Goal: Task Accomplishment & Management: Use online tool/utility

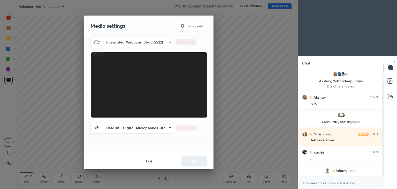
scroll to position [13, 0]
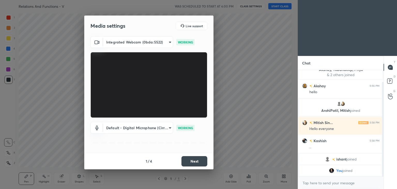
click at [197, 162] on button "Next" at bounding box center [194, 161] width 26 height 10
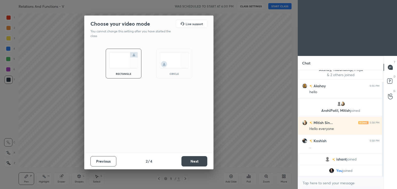
click at [197, 162] on button "Next" at bounding box center [194, 161] width 26 height 10
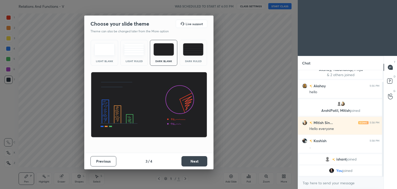
click at [197, 162] on button "Next" at bounding box center [194, 161] width 26 height 10
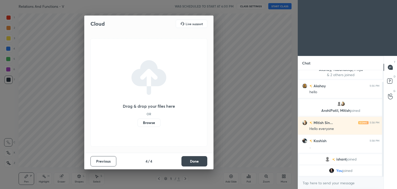
click at [197, 162] on button "Done" at bounding box center [194, 161] width 26 height 10
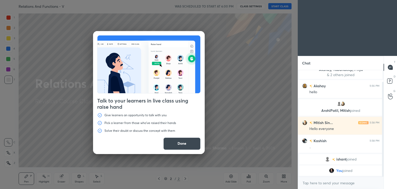
click at [188, 145] on button "Done" at bounding box center [181, 143] width 37 height 12
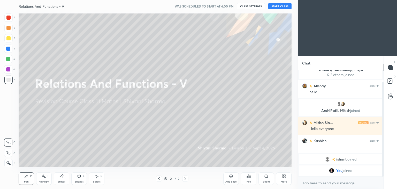
click at [233, 181] on div "Add Slide" at bounding box center [230, 181] width 11 height 3
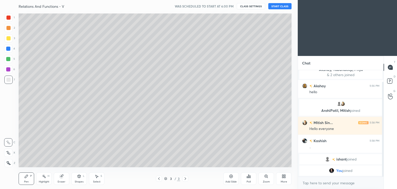
click at [281, 5] on button "START CLASS" at bounding box center [279, 6] width 23 height 6
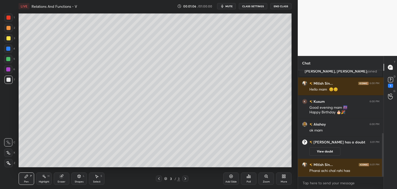
scroll to position [154, 0]
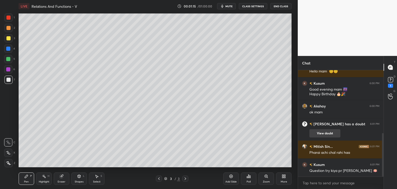
click at [324, 136] on button "View doubt" at bounding box center [324, 133] width 31 height 8
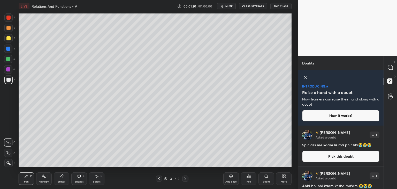
scroll to position [18, 0]
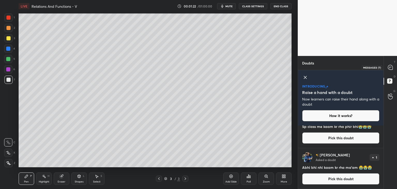
click at [390, 67] on icon at bounding box center [390, 67] width 5 height 5
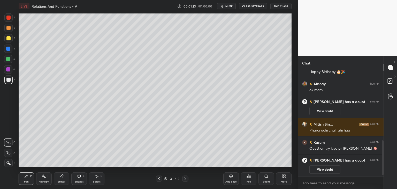
scroll to position [225, 0]
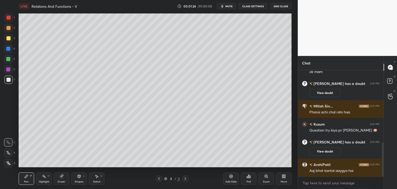
click at [381, 143] on div at bounding box center [381, 123] width 3 height 106
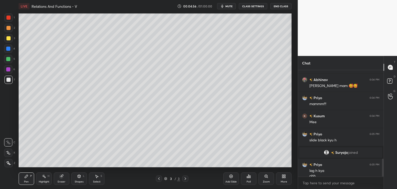
scroll to position [535, 0]
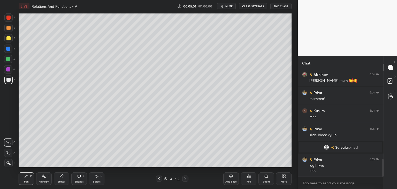
click at [11, 165] on div at bounding box center [8, 163] width 8 height 8
click at [7, 37] on div at bounding box center [8, 38] width 4 height 4
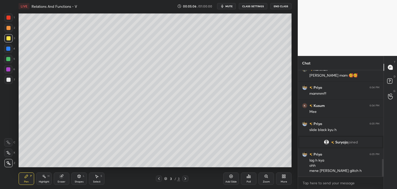
click at [30, 179] on div "Pen P" at bounding box center [27, 178] width 16 height 12
click at [7, 79] on div at bounding box center [8, 80] width 4 height 4
drag, startPoint x: 78, startPoint y: 179, endPoint x: 78, endPoint y: 174, distance: 4.7
click at [77, 178] on div "Shapes L" at bounding box center [79, 178] width 16 height 12
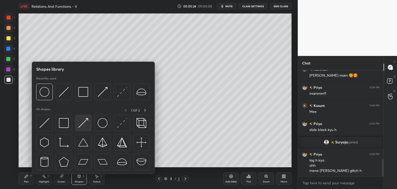
click at [83, 124] on img at bounding box center [83, 123] width 10 height 10
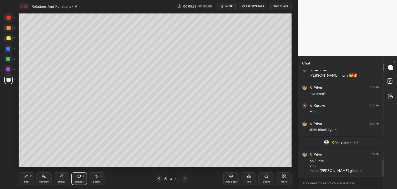
scroll to position [553, 0]
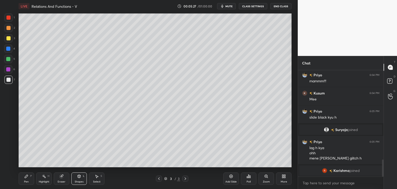
click at [26, 180] on div "Pen" at bounding box center [26, 181] width 5 height 3
drag, startPoint x: 80, startPoint y: 180, endPoint x: 75, endPoint y: 175, distance: 6.2
click at [79, 180] on div "Shapes" at bounding box center [79, 181] width 9 height 3
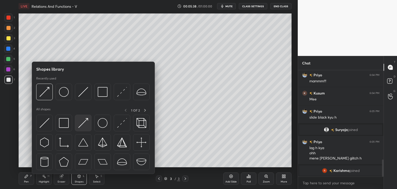
click at [82, 127] on img at bounding box center [83, 123] width 10 height 10
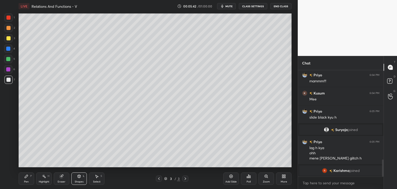
drag, startPoint x: 26, startPoint y: 181, endPoint x: 41, endPoint y: 170, distance: 19.3
click at [25, 181] on div "Pen" at bounding box center [26, 181] width 5 height 3
click at [235, 181] on div "Add Slide" at bounding box center [230, 181] width 11 height 3
click at [8, 38] on div at bounding box center [8, 38] width 4 height 4
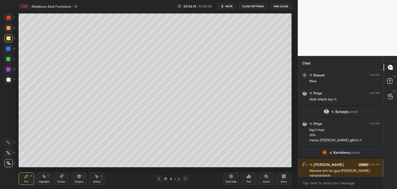
click at [28, 180] on div "Pen" at bounding box center [26, 181] width 5 height 3
click at [9, 58] on div at bounding box center [8, 59] width 4 height 4
click at [75, 181] on div "Shapes" at bounding box center [79, 181] width 9 height 3
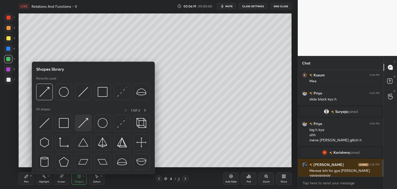
click at [83, 124] on img at bounding box center [83, 123] width 10 height 10
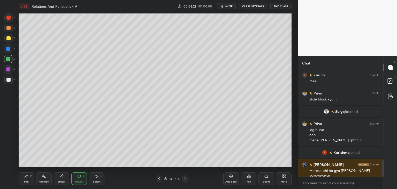
click at [26, 181] on div "Pen" at bounding box center [26, 181] width 5 height 3
click at [9, 48] on div at bounding box center [8, 49] width 4 height 4
click at [78, 180] on div "Shapes" at bounding box center [79, 181] width 9 height 3
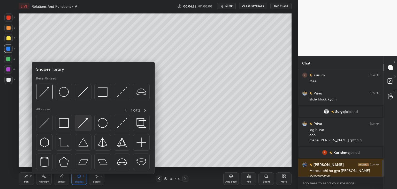
click at [84, 123] on img at bounding box center [83, 123] width 10 height 10
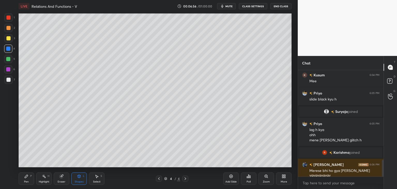
drag, startPoint x: 8, startPoint y: 80, endPoint x: 18, endPoint y: 79, distance: 10.3
click at [8, 80] on div at bounding box center [8, 80] width 4 height 4
drag, startPoint x: 26, startPoint y: 178, endPoint x: 31, endPoint y: 171, distance: 8.7
click at [26, 177] on icon at bounding box center [26, 176] width 4 height 4
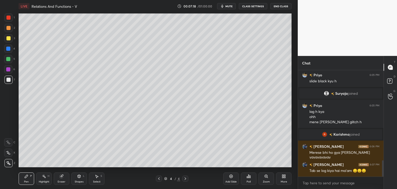
click at [10, 57] on div at bounding box center [8, 59] width 8 height 8
click at [8, 79] on div at bounding box center [8, 80] width 4 height 4
click at [8, 69] on div at bounding box center [8, 69] width 4 height 4
drag, startPoint x: 8, startPoint y: 80, endPoint x: 15, endPoint y: 86, distance: 8.4
click at [8, 80] on div at bounding box center [8, 80] width 4 height 4
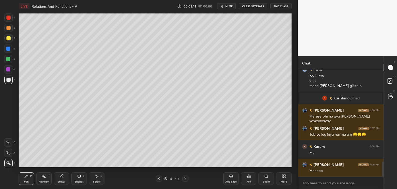
scroll to position [638, 0]
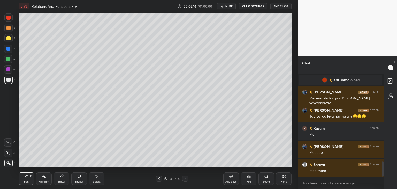
click at [233, 182] on div "Add Slide" at bounding box center [230, 181] width 11 height 3
click at [8, 36] on div at bounding box center [8, 38] width 4 height 4
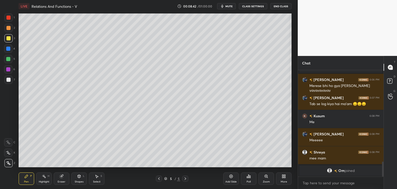
scroll to position [664, 0]
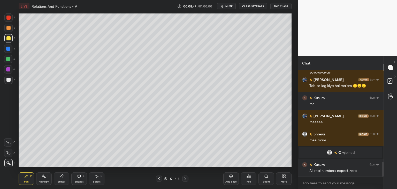
click at [9, 78] on div at bounding box center [8, 80] width 4 height 4
click at [76, 178] on div "Shapes L" at bounding box center [79, 178] width 16 height 12
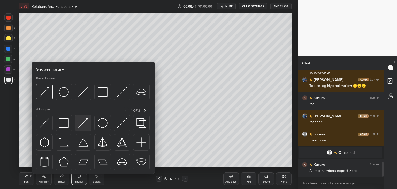
click at [82, 122] on img at bounding box center [83, 123] width 10 height 10
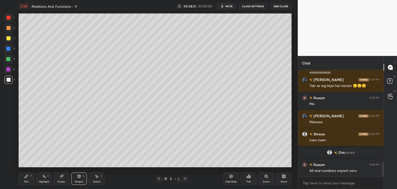
drag, startPoint x: 30, startPoint y: 178, endPoint x: 36, endPoint y: 168, distance: 12.1
click at [29, 179] on div "Pen P" at bounding box center [27, 178] width 16 height 12
click at [9, 38] on div at bounding box center [8, 38] width 4 height 4
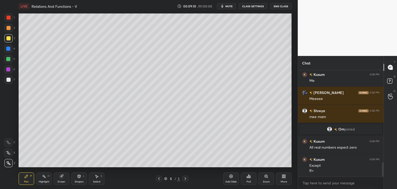
scroll to position [705, 0]
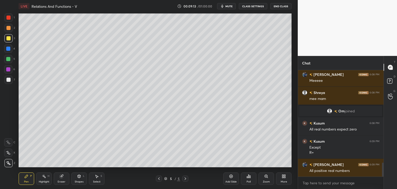
drag, startPoint x: 7, startPoint y: 75, endPoint x: 8, endPoint y: 78, distance: 3.2
click at [7, 75] on div "6" at bounding box center [9, 70] width 11 height 10
drag, startPoint x: 8, startPoint y: 79, endPoint x: 17, endPoint y: 95, distance: 18.7
click at [9, 79] on div at bounding box center [8, 80] width 4 height 4
click at [79, 180] on div "Shapes" at bounding box center [79, 181] width 9 height 3
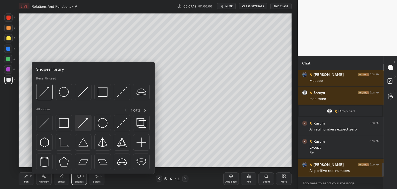
click at [80, 124] on img at bounding box center [83, 123] width 10 height 10
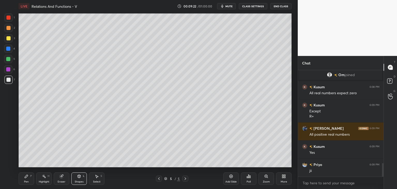
scroll to position [760, 0]
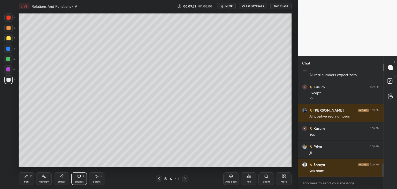
click at [231, 180] on div "Add Slide" at bounding box center [230, 181] width 11 height 3
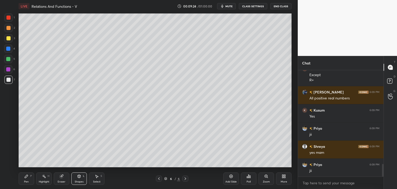
drag, startPoint x: 27, startPoint y: 180, endPoint x: 30, endPoint y: 169, distance: 11.8
click at [26, 180] on div "Pen" at bounding box center [26, 181] width 5 height 3
click at [8, 39] on div at bounding box center [8, 38] width 4 height 4
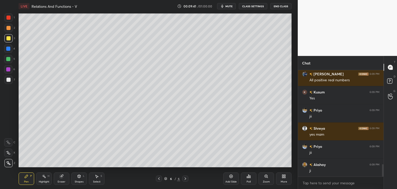
click at [8, 79] on div at bounding box center [8, 80] width 4 height 4
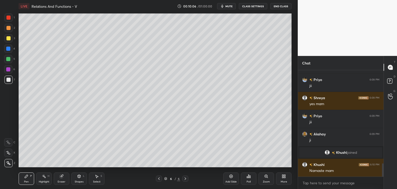
scroll to position [747, 0]
click at [9, 58] on div at bounding box center [8, 59] width 4 height 4
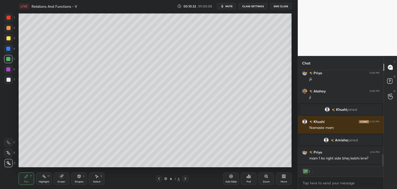
scroll to position [2, 2]
click at [10, 39] on div at bounding box center [8, 38] width 4 height 4
click at [10, 68] on div at bounding box center [8, 69] width 8 height 8
click at [6, 81] on div at bounding box center [8, 79] width 8 height 8
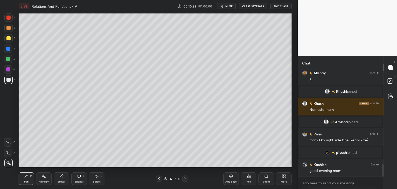
scroll to position [801, 0]
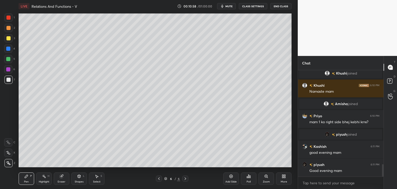
drag, startPoint x: 92, startPoint y: 179, endPoint x: 96, endPoint y: 168, distance: 11.5
click at [92, 177] on div "Select S" at bounding box center [97, 178] width 16 height 12
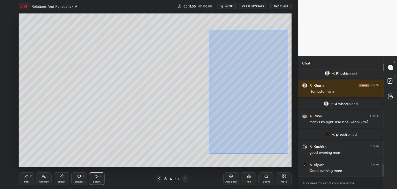
drag, startPoint x: 216, startPoint y: 41, endPoint x: 283, endPoint y: 142, distance: 121.7
click at [288, 153] on div "0 ° Undo Copy Duplicate Duplicate to new slide Delete" at bounding box center [155, 90] width 273 height 154
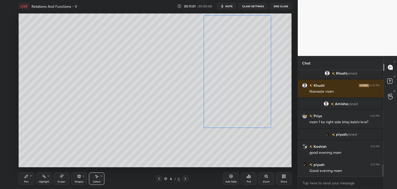
click at [246, 96] on div "0 ° Undo Copy Duplicate Duplicate to new slide Delete" at bounding box center [155, 90] width 273 height 154
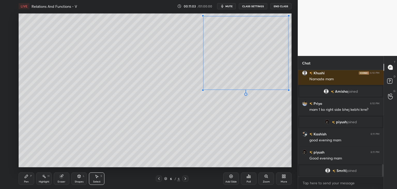
drag, startPoint x: 275, startPoint y: 111, endPoint x: 285, endPoint y: 91, distance: 22.7
click at [288, 89] on div at bounding box center [289, 90] width 2 height 2
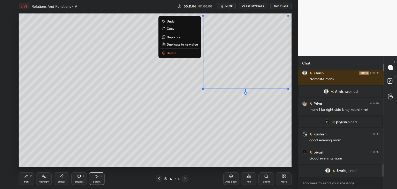
click at [165, 137] on div "0 ° Undo Copy Duplicate Duplicate to new slide Delete" at bounding box center [155, 90] width 273 height 154
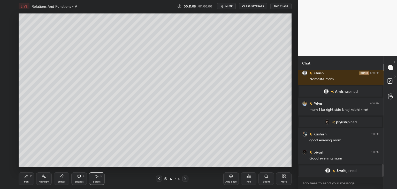
click at [75, 178] on div "Shapes L" at bounding box center [79, 178] width 16 height 12
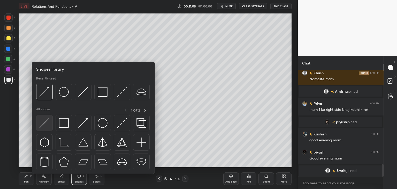
click at [48, 124] on img at bounding box center [45, 123] width 10 height 10
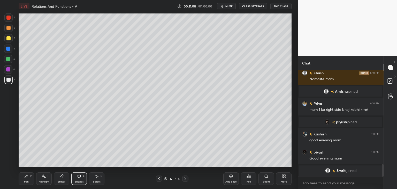
click at [28, 179] on div "Pen P" at bounding box center [27, 178] width 16 height 12
click at [7, 56] on div at bounding box center [8, 59] width 8 height 8
click at [77, 180] on div "Shapes" at bounding box center [79, 181] width 9 height 3
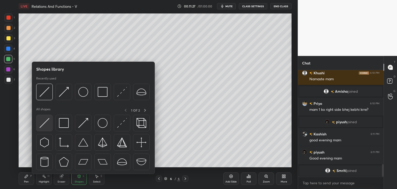
click at [46, 126] on img at bounding box center [45, 123] width 10 height 10
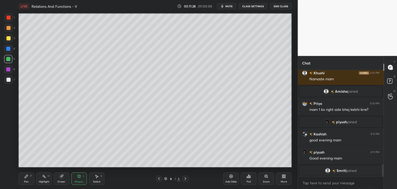
click at [9, 79] on div at bounding box center [8, 80] width 4 height 4
click at [9, 68] on div at bounding box center [8, 69] width 4 height 4
drag, startPoint x: 28, startPoint y: 180, endPoint x: 39, endPoint y: 170, distance: 14.9
click at [27, 180] on div "Pen" at bounding box center [26, 181] width 5 height 3
drag, startPoint x: 8, startPoint y: 47, endPoint x: 15, endPoint y: 51, distance: 8.2
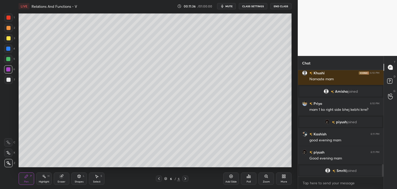
click at [8, 47] on div at bounding box center [8, 49] width 4 height 4
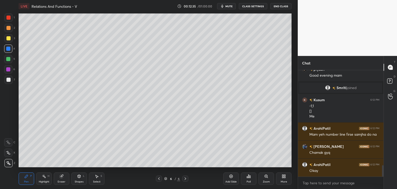
scroll to position [909, 0]
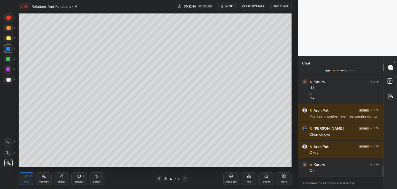
click at [157, 177] on icon at bounding box center [159, 178] width 4 height 4
click at [158, 177] on icon at bounding box center [159, 178] width 4 height 4
click at [158, 178] on icon at bounding box center [159, 178] width 2 height 3
click at [185, 178] on icon at bounding box center [185, 178] width 4 height 4
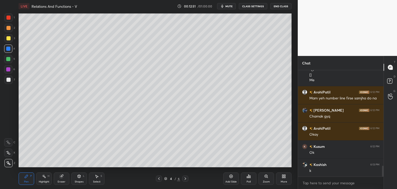
click at [185, 177] on icon at bounding box center [185, 178] width 4 height 4
click at [185, 178] on icon at bounding box center [185, 178] width 4 height 4
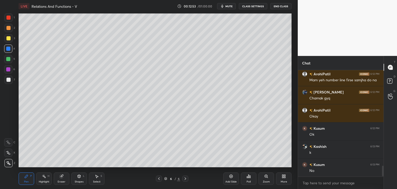
scroll to position [963, 0]
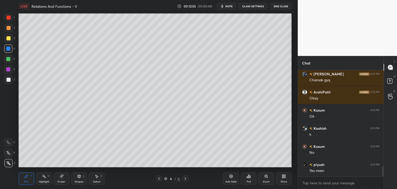
click at [158, 179] on icon at bounding box center [159, 178] width 4 height 4
click at [159, 179] on icon at bounding box center [159, 178] width 4 height 4
drag, startPoint x: 158, startPoint y: 179, endPoint x: 163, endPoint y: 179, distance: 4.9
click at [158, 179] on icon at bounding box center [159, 178] width 4 height 4
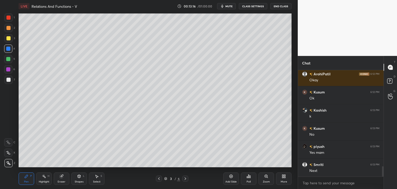
click at [184, 178] on icon at bounding box center [185, 178] width 4 height 4
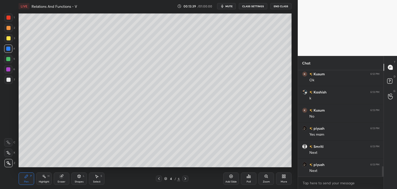
scroll to position [1018, 0]
drag, startPoint x: 183, startPoint y: 178, endPoint x: 181, endPoint y: 187, distance: 8.6
click at [184, 179] on icon at bounding box center [185, 178] width 4 height 4
click at [185, 177] on icon at bounding box center [186, 178] width 2 height 3
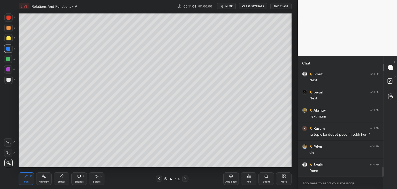
scroll to position [1090, 0]
drag, startPoint x: 184, startPoint y: 178, endPoint x: 191, endPoint y: 181, distance: 7.5
click at [184, 178] on icon at bounding box center [185, 178] width 4 height 4
click at [229, 180] on div "Add Slide" at bounding box center [230, 181] width 11 height 3
drag, startPoint x: 9, startPoint y: 37, endPoint x: 17, endPoint y: 39, distance: 8.2
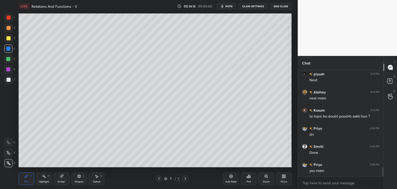
click at [9, 38] on div at bounding box center [8, 38] width 4 height 4
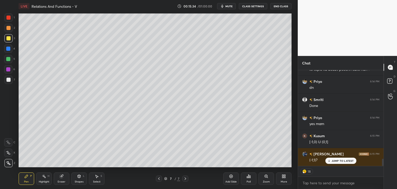
scroll to position [1155, 0]
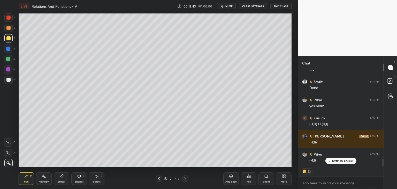
click at [10, 39] on div at bounding box center [8, 38] width 4 height 4
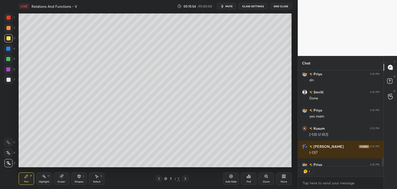
scroll to position [94, 84]
click at [9, 80] on div at bounding box center [8, 80] width 4 height 4
click at [65, 180] on div "Eraser" at bounding box center [62, 178] width 16 height 12
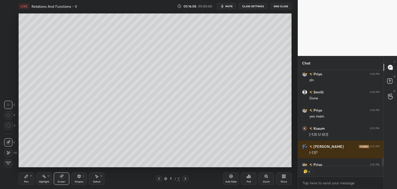
type textarea "x"
click at [27, 182] on div "Pen" at bounding box center [26, 181] width 5 height 3
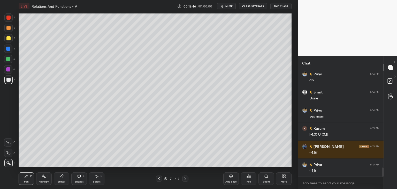
click at [63, 180] on div "Eraser" at bounding box center [62, 181] width 8 height 3
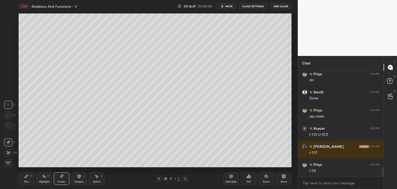
click at [80, 181] on div "Shapes" at bounding box center [79, 181] width 9 height 3
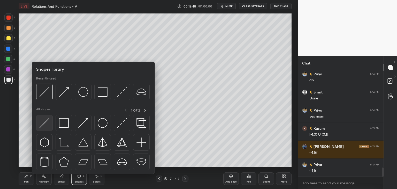
click at [49, 125] on div at bounding box center [44, 122] width 17 height 17
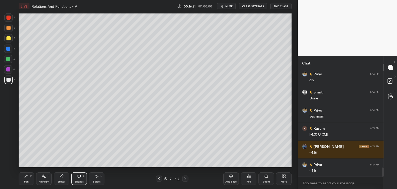
click at [25, 179] on div "Pen P" at bounding box center [27, 178] width 16 height 12
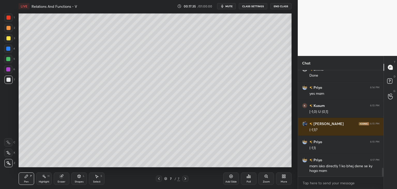
click at [233, 181] on div "Add Slide" at bounding box center [230, 181] width 11 height 3
click at [9, 40] on div at bounding box center [8, 38] width 4 height 4
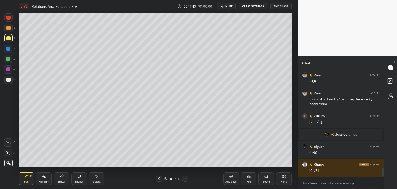
scroll to position [1156, 0]
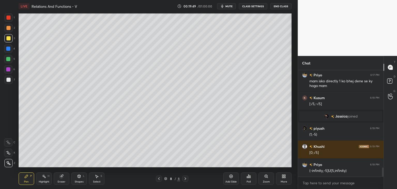
drag, startPoint x: 9, startPoint y: 81, endPoint x: 15, endPoint y: 80, distance: 5.7
click at [9, 81] on div at bounding box center [8, 80] width 4 height 4
click at [78, 181] on div "Shapes" at bounding box center [79, 181] width 9 height 3
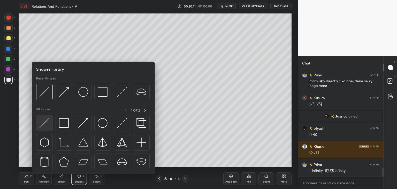
click at [41, 124] on img at bounding box center [45, 123] width 10 height 10
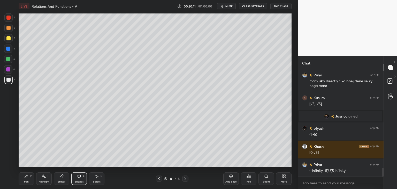
scroll to position [1174, 0]
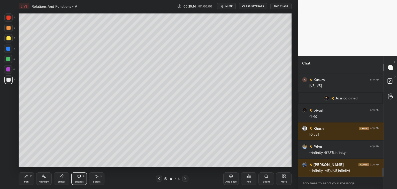
drag, startPoint x: 25, startPoint y: 178, endPoint x: 36, endPoint y: 169, distance: 14.3
click at [24, 178] on icon at bounding box center [26, 176] width 4 height 4
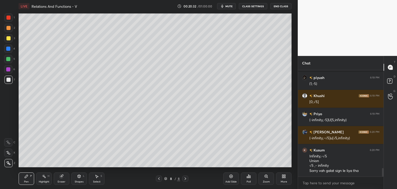
scroll to position [1230, 0]
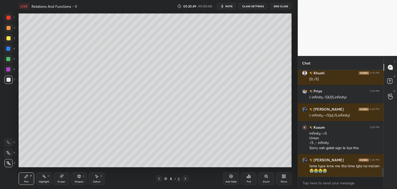
click at [184, 178] on icon at bounding box center [185, 178] width 4 height 4
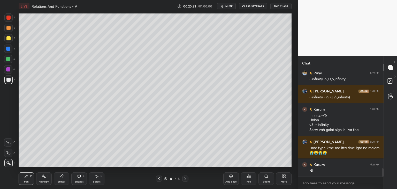
scroll to position [1253, 0]
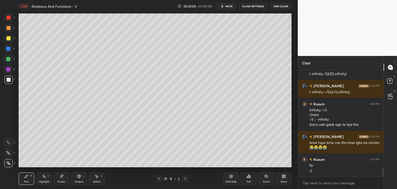
click at [185, 179] on icon at bounding box center [185, 178] width 4 height 4
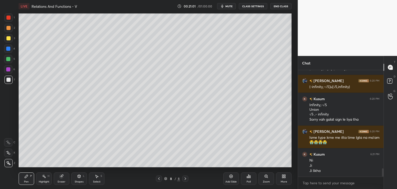
click at [235, 181] on div "Add Slide" at bounding box center [230, 181] width 11 height 3
click at [9, 38] on div at bounding box center [8, 38] width 4 height 4
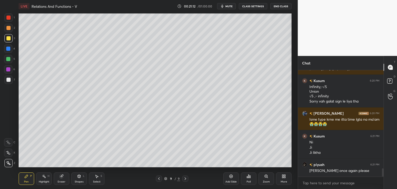
click at [158, 178] on icon at bounding box center [159, 178] width 4 height 4
drag, startPoint x: 160, startPoint y: 179, endPoint x: 161, endPoint y: 176, distance: 3.5
click at [160, 179] on icon at bounding box center [159, 178] width 4 height 4
click at [187, 179] on icon at bounding box center [185, 178] width 4 height 4
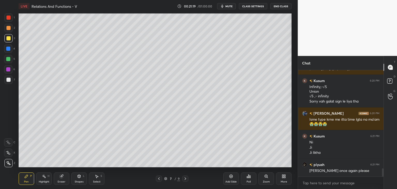
click at [187, 180] on icon at bounding box center [185, 178] width 4 height 4
click at [184, 177] on icon at bounding box center [185, 178] width 4 height 4
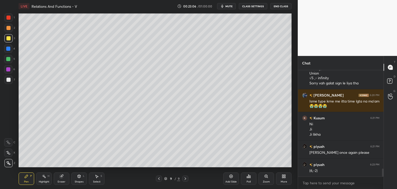
scroll to position [1312, 0]
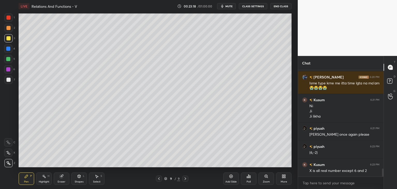
drag, startPoint x: 30, startPoint y: 179, endPoint x: 29, endPoint y: 170, distance: 9.1
click at [30, 179] on div "Pen P" at bounding box center [27, 178] width 16 height 12
click at [9, 36] on div at bounding box center [8, 38] width 4 height 4
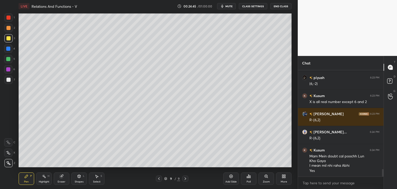
scroll to position [1399, 0]
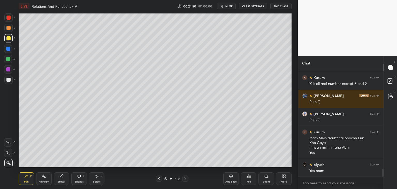
click at [232, 179] on div "Add Slide" at bounding box center [231, 178] width 16 height 12
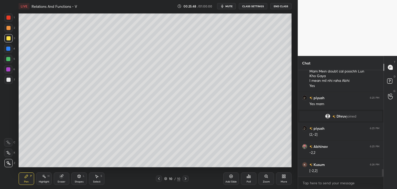
scroll to position [1406, 0]
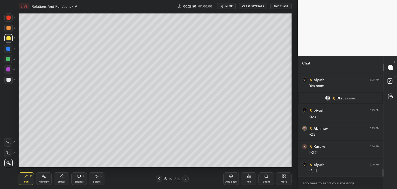
drag, startPoint x: 8, startPoint y: 81, endPoint x: 11, endPoint y: 83, distance: 3.2
click at [8, 82] on div at bounding box center [8, 79] width 8 height 8
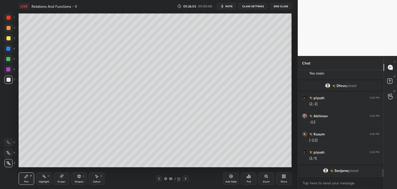
scroll to position [1402, 0]
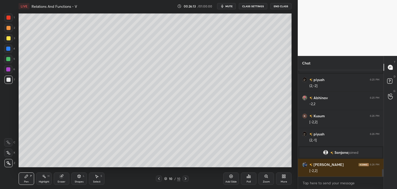
drag, startPoint x: 79, startPoint y: 181, endPoint x: 74, endPoint y: 174, distance: 9.0
click at [78, 182] on div "Shapes" at bounding box center [79, 181] width 9 height 3
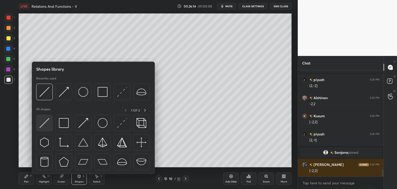
click at [51, 121] on div at bounding box center [44, 122] width 17 height 17
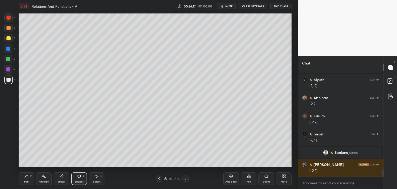
drag, startPoint x: 26, startPoint y: 180, endPoint x: 36, endPoint y: 170, distance: 14.4
click at [26, 180] on div "Pen" at bounding box center [26, 181] width 5 height 3
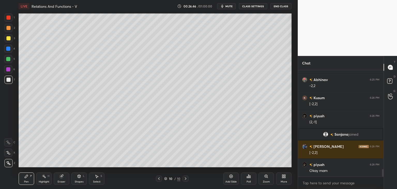
click at [232, 181] on div "Add Slide" at bounding box center [230, 181] width 11 height 3
drag, startPoint x: 8, startPoint y: 37, endPoint x: 15, endPoint y: 39, distance: 7.3
click at [7, 37] on div at bounding box center [8, 38] width 4 height 4
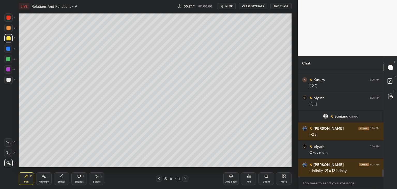
click at [8, 80] on div at bounding box center [8, 80] width 4 height 4
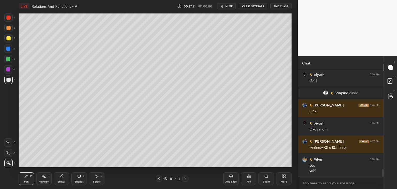
scroll to position [1479, 0]
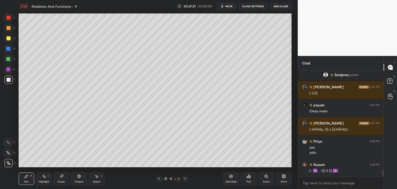
drag, startPoint x: 81, startPoint y: 181, endPoint x: 81, endPoint y: 177, distance: 4.1
click at [81, 180] on div "Shapes" at bounding box center [79, 181] width 9 height 3
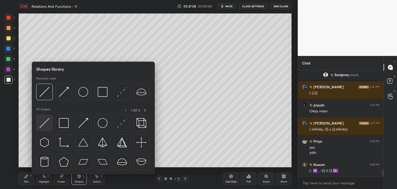
click at [51, 123] on div at bounding box center [44, 122] width 17 height 17
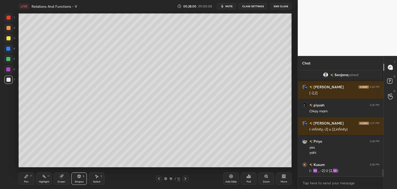
drag, startPoint x: 26, startPoint y: 178, endPoint x: 27, endPoint y: 176, distance: 2.8
click at [26, 178] on div "Pen P" at bounding box center [27, 178] width 16 height 12
click at [235, 183] on div "Add Slide" at bounding box center [231, 178] width 16 height 12
click at [8, 36] on div at bounding box center [8, 38] width 4 height 4
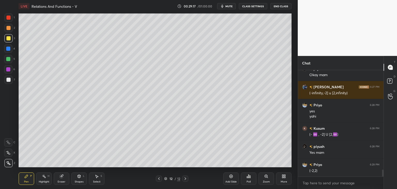
scroll to position [1533, 0]
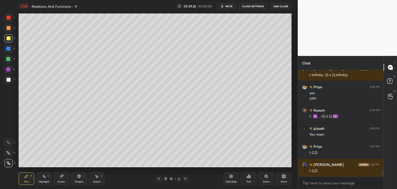
click at [9, 80] on div at bounding box center [8, 80] width 4 height 4
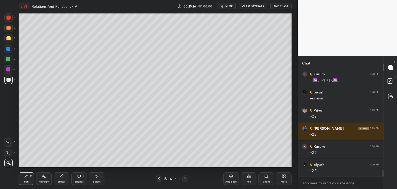
scroll to position [1588, 0]
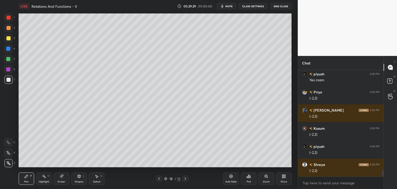
click at [62, 181] on div "Eraser" at bounding box center [62, 181] width 8 height 3
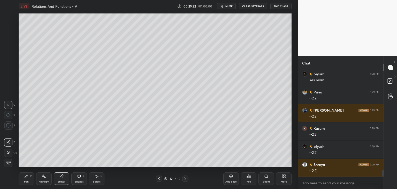
click at [25, 180] on div "Pen" at bounding box center [26, 181] width 5 height 3
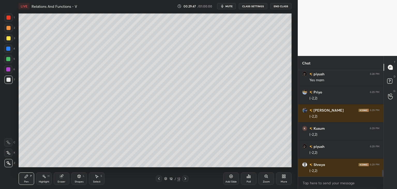
click at [80, 181] on div "Shapes" at bounding box center [79, 181] width 9 height 3
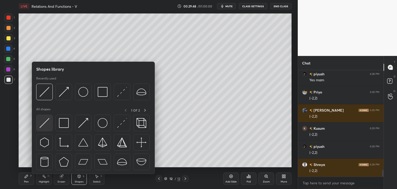
click at [46, 124] on img at bounding box center [45, 123] width 10 height 10
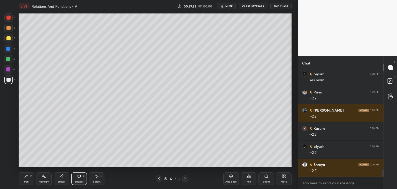
click at [29, 180] on div "Pen P" at bounding box center [27, 178] width 16 height 12
click at [231, 181] on div "Add Slide" at bounding box center [230, 181] width 11 height 3
click at [9, 36] on div at bounding box center [8, 38] width 8 height 8
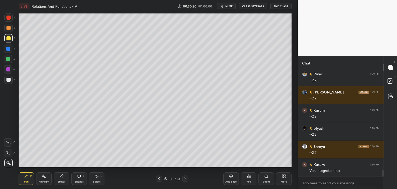
scroll to position [1611, 0]
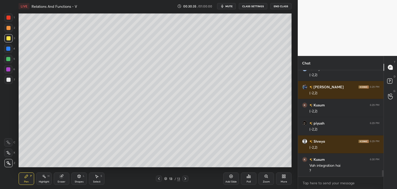
click at [60, 179] on div "Eraser" at bounding box center [62, 178] width 16 height 12
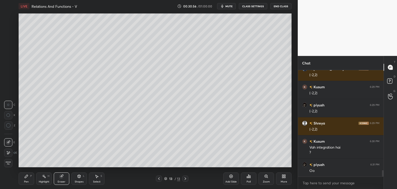
scroll to position [1647, 0]
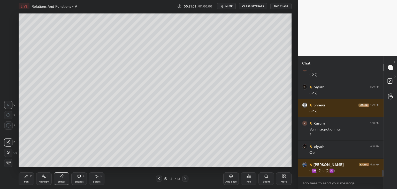
click at [27, 183] on div "Pen P" at bounding box center [27, 178] width 16 height 12
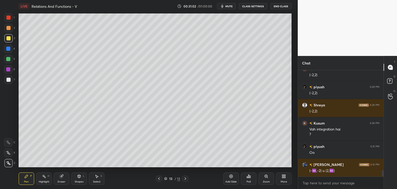
drag, startPoint x: 9, startPoint y: 78, endPoint x: 12, endPoint y: 76, distance: 4.3
click at [9, 78] on div at bounding box center [8, 80] width 4 height 4
drag, startPoint x: 81, startPoint y: 181, endPoint x: 82, endPoint y: 178, distance: 2.9
click at [81, 180] on div "Shapes" at bounding box center [79, 181] width 9 height 3
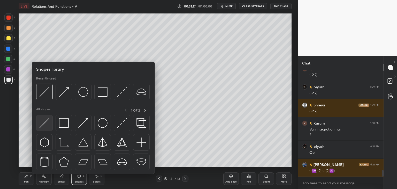
click at [46, 121] on img at bounding box center [45, 123] width 10 height 10
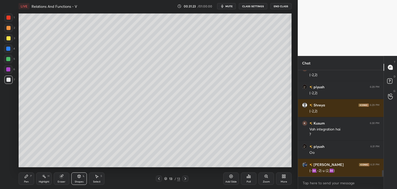
click at [26, 181] on div "Pen" at bounding box center [26, 181] width 5 height 3
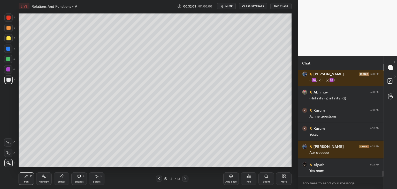
scroll to position [1756, 0]
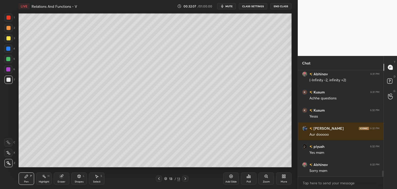
drag, startPoint x: 233, startPoint y: 179, endPoint x: 230, endPoint y: 175, distance: 4.5
click at [233, 179] on div "Add Slide" at bounding box center [231, 178] width 16 height 12
click at [9, 40] on div at bounding box center [8, 38] width 4 height 4
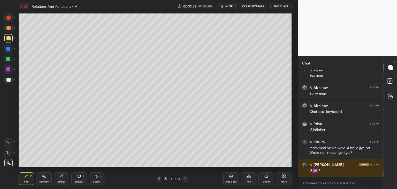
scroll to position [1851, 0]
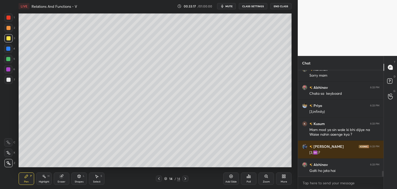
click at [29, 179] on div "Pen P" at bounding box center [27, 178] width 16 height 12
click at [8, 39] on div at bounding box center [8, 38] width 4 height 4
drag, startPoint x: 75, startPoint y: 183, endPoint x: 82, endPoint y: 174, distance: 11.5
click at [75, 183] on div "Shapes L" at bounding box center [79, 178] width 16 height 12
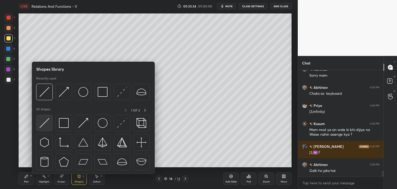
click at [48, 123] on img at bounding box center [45, 123] width 10 height 10
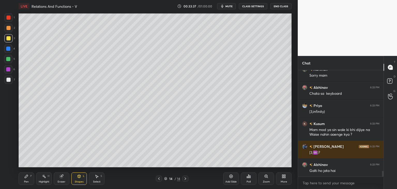
drag, startPoint x: 26, startPoint y: 178, endPoint x: 45, endPoint y: 170, distance: 20.9
click at [26, 178] on div "Pen P" at bounding box center [27, 178] width 16 height 12
click at [78, 181] on div "Shapes" at bounding box center [79, 181] width 9 height 3
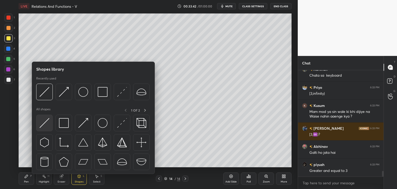
click at [47, 123] on img at bounding box center [45, 123] width 10 height 10
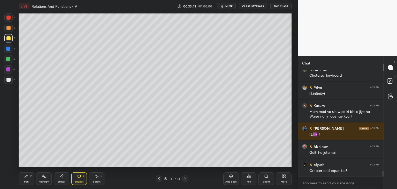
click at [11, 79] on div at bounding box center [8, 79] width 8 height 8
click at [24, 181] on div "Pen" at bounding box center [26, 181] width 5 height 3
click at [7, 59] on div at bounding box center [8, 59] width 4 height 4
drag, startPoint x: 80, startPoint y: 180, endPoint x: 78, endPoint y: 176, distance: 4.6
click at [80, 180] on div "Shapes" at bounding box center [79, 181] width 9 height 3
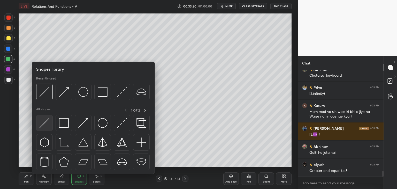
click at [42, 119] on img at bounding box center [45, 123] width 10 height 10
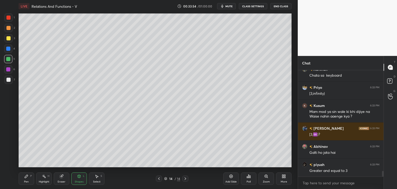
click at [24, 178] on div "Pen P" at bounding box center [27, 178] width 16 height 12
click at [8, 68] on div at bounding box center [8, 69] width 4 height 4
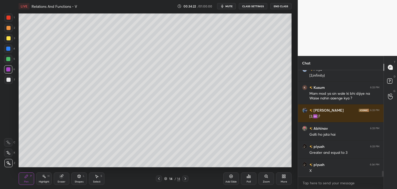
click at [7, 78] on div at bounding box center [8, 80] width 4 height 4
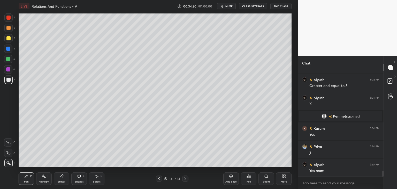
scroll to position [1776, 0]
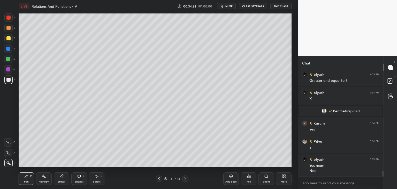
click at [235, 180] on div "Add Slide" at bounding box center [230, 181] width 11 height 3
click at [9, 81] on div at bounding box center [8, 80] width 4 height 4
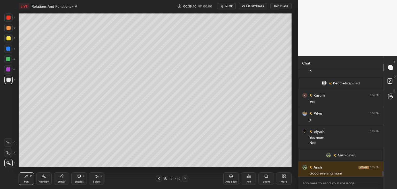
scroll to position [1791, 0]
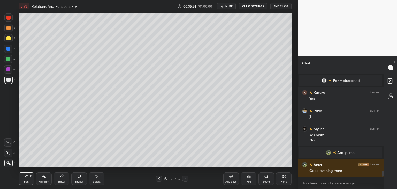
click at [250, 179] on div "Poll" at bounding box center [249, 178] width 16 height 12
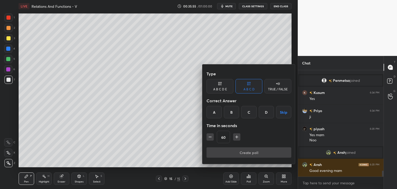
click at [235, 137] on icon "button" at bounding box center [236, 136] width 5 height 5
click at [236, 137] on icon "button" at bounding box center [236, 136] width 5 height 5
click at [236, 136] on button "button" at bounding box center [236, 136] width 7 height 7
click at [235, 137] on button "button" at bounding box center [238, 136] width 7 height 7
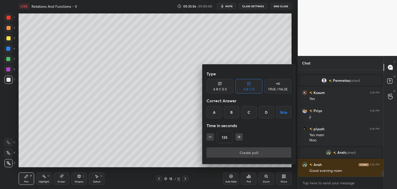
click at [236, 137] on icon "button" at bounding box center [238, 136] width 5 height 5
click at [236, 136] on icon "button" at bounding box center [238, 136] width 5 height 5
click at [237, 136] on icon "button" at bounding box center [238, 136] width 5 height 5
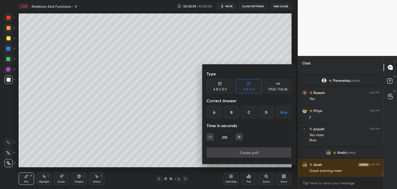
click at [212, 138] on icon "button" at bounding box center [210, 136] width 5 height 5
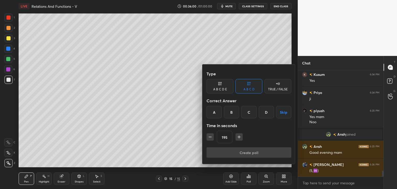
click at [212, 138] on icon "button" at bounding box center [210, 136] width 5 height 5
type input "180"
drag, startPoint x: 282, startPoint y: 111, endPoint x: 281, endPoint y: 120, distance: 9.4
click at [282, 111] on button "Skip" at bounding box center [283, 112] width 15 height 12
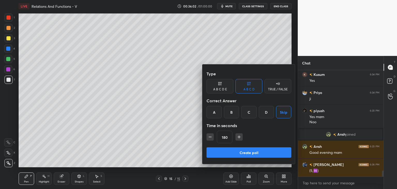
click at [266, 153] on button "Create poll" at bounding box center [248, 152] width 85 height 10
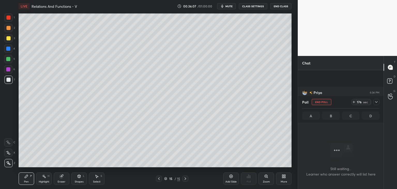
scroll to position [1854, 0]
click at [376, 100] on icon at bounding box center [376, 102] width 4 height 4
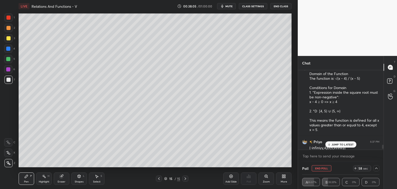
scroll to position [1983, 0]
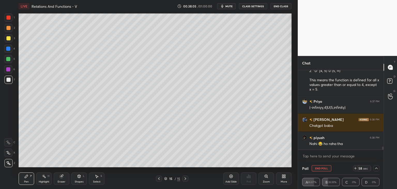
drag, startPoint x: 383, startPoint y: 148, endPoint x: 383, endPoint y: 152, distance: 3.4
click at [383, 152] on div "[PERSON_NAME] 6:36 PM [5, ♾️) piyush 6:37 PM Domain of the Function The functio…" at bounding box center [341, 116] width 86 height 92
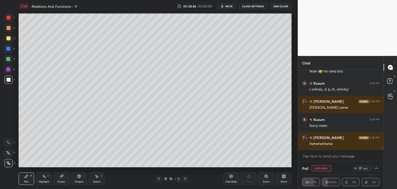
scroll to position [2073, 0]
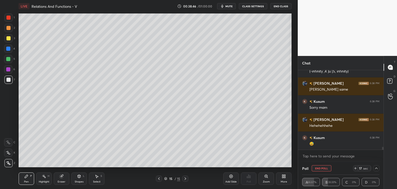
click at [325, 167] on button "End Poll" at bounding box center [322, 168] width 20 height 6
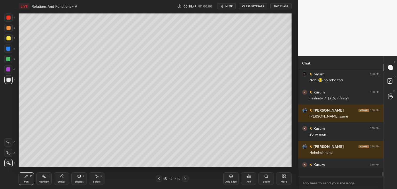
scroll to position [2, 2]
drag, startPoint x: 9, startPoint y: 78, endPoint x: 17, endPoint y: 79, distance: 8.0
click at [9, 78] on div at bounding box center [8, 80] width 4 height 4
drag, startPoint x: 8, startPoint y: 38, endPoint x: 7, endPoint y: 41, distance: 3.1
click at [8, 39] on div at bounding box center [8, 38] width 4 height 4
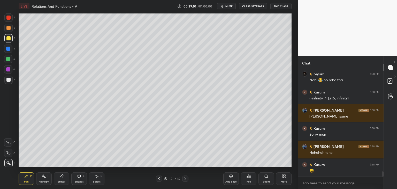
scroll to position [2069, 0]
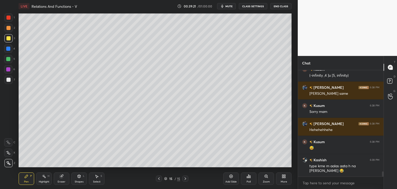
click at [78, 177] on div "Shapes L" at bounding box center [79, 178] width 16 height 12
click at [79, 177] on icon at bounding box center [79, 175] width 3 height 3
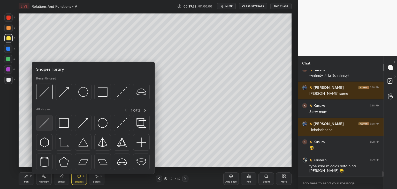
click at [46, 124] on img at bounding box center [45, 123] width 10 height 10
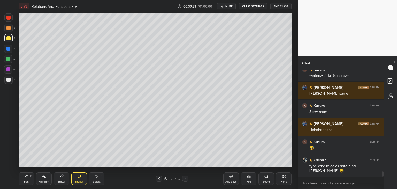
click at [29, 178] on div "Pen P" at bounding box center [27, 178] width 16 height 12
click at [27, 179] on div "Pen P" at bounding box center [27, 178] width 16 height 12
click at [76, 181] on div "Shapes" at bounding box center [79, 181] width 9 height 3
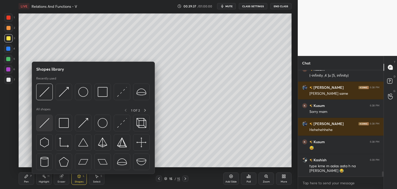
click at [45, 124] on img at bounding box center [45, 123] width 10 height 10
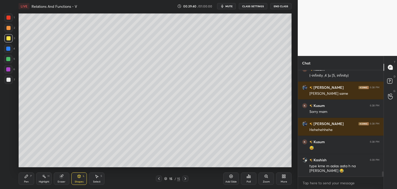
click at [97, 179] on div "Select S" at bounding box center [97, 178] width 16 height 12
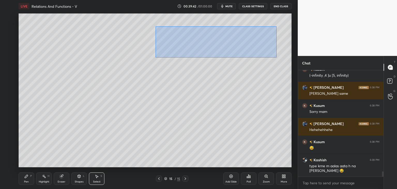
drag, startPoint x: 159, startPoint y: 31, endPoint x: 275, endPoint y: 57, distance: 118.7
click at [275, 57] on div "0 ° Undo Copy Duplicate Duplicate to new slide Delete" at bounding box center [155, 90] width 273 height 154
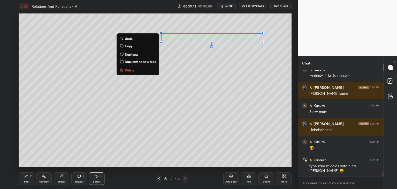
drag, startPoint x: 135, startPoint y: 70, endPoint x: 130, endPoint y: 80, distance: 12.1
click at [135, 70] on button "Delete" at bounding box center [138, 70] width 39 height 6
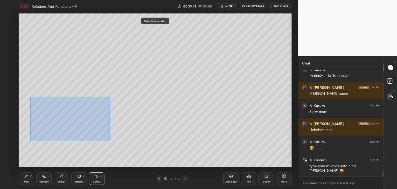
drag, startPoint x: 31, startPoint y: 97, endPoint x: 111, endPoint y: 140, distance: 90.2
click at [111, 140] on div "0 ° Undo Copy Duplicate Duplicate to new slide Delete" at bounding box center [155, 90] width 273 height 154
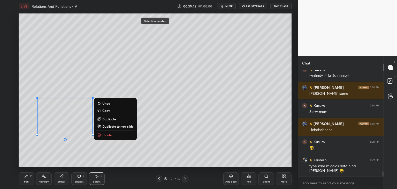
click at [117, 136] on button "Delete" at bounding box center [115, 135] width 39 height 6
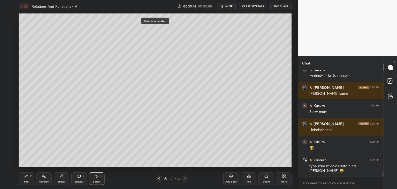
click at [27, 178] on icon at bounding box center [26, 176] width 4 height 4
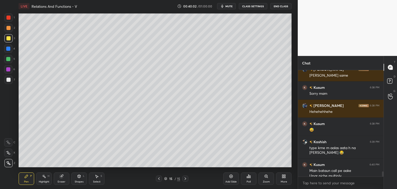
scroll to position [2092, 0]
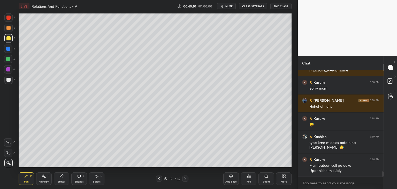
click at [81, 179] on div "Shapes L" at bounding box center [79, 178] width 16 height 12
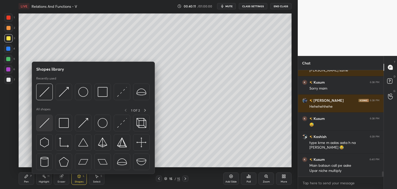
click at [45, 120] on img at bounding box center [45, 123] width 10 height 10
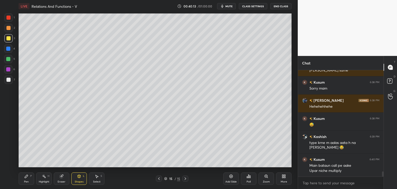
click at [27, 180] on div "Pen" at bounding box center [26, 181] width 5 height 3
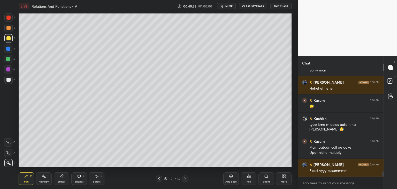
scroll to position [2115, 0]
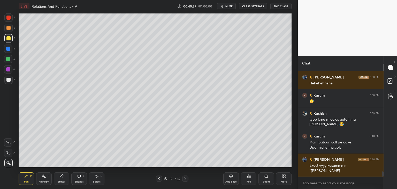
click at [80, 179] on div "Shapes L" at bounding box center [79, 178] width 16 height 12
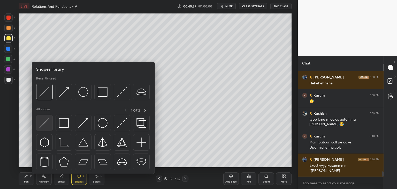
click at [43, 124] on img at bounding box center [45, 123] width 10 height 10
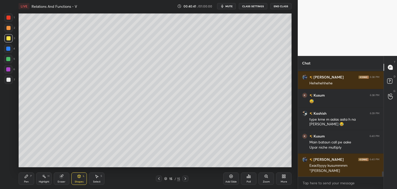
drag, startPoint x: 26, startPoint y: 182, endPoint x: 29, endPoint y: 182, distance: 3.1
click at [26, 182] on div "Pen" at bounding box center [26, 181] width 5 height 3
drag, startPoint x: 26, startPoint y: 174, endPoint x: 25, endPoint y: 168, distance: 5.3
click at [26, 174] on div "Pen P" at bounding box center [27, 178] width 16 height 12
drag, startPoint x: 8, startPoint y: 57, endPoint x: 10, endPoint y: 51, distance: 6.7
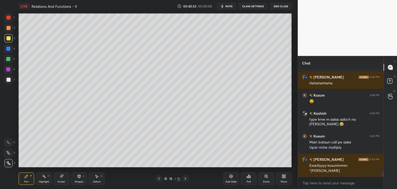
click at [8, 57] on div at bounding box center [8, 59] width 8 height 8
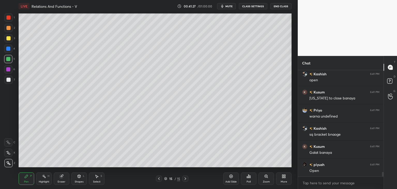
scroll to position [2296, 0]
drag, startPoint x: 9, startPoint y: 78, endPoint x: 16, endPoint y: 79, distance: 6.6
click at [9, 78] on div at bounding box center [8, 80] width 4 height 4
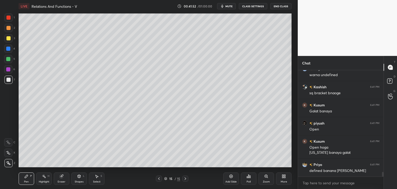
scroll to position [2338, 0]
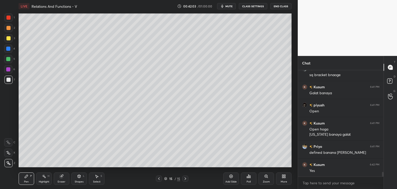
click at [231, 182] on div "Add Slide" at bounding box center [230, 181] width 11 height 3
click at [8, 37] on div at bounding box center [8, 38] width 4 height 4
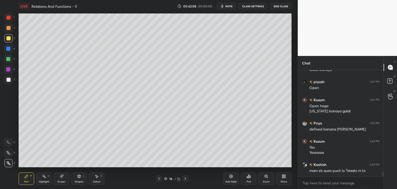
scroll to position [2379, 0]
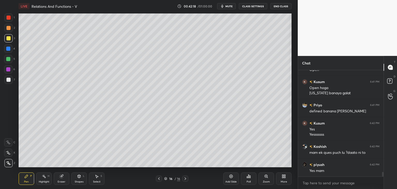
click at [28, 179] on div "Pen P" at bounding box center [27, 178] width 16 height 12
click at [10, 80] on div at bounding box center [8, 80] width 4 height 4
click at [10, 37] on div at bounding box center [8, 38] width 8 height 8
drag, startPoint x: 81, startPoint y: 181, endPoint x: 80, endPoint y: 178, distance: 3.4
click at [81, 181] on div "Shapes" at bounding box center [79, 181] width 9 height 3
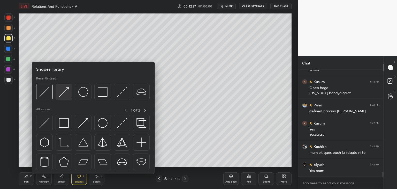
click at [61, 93] on img at bounding box center [64, 92] width 10 height 10
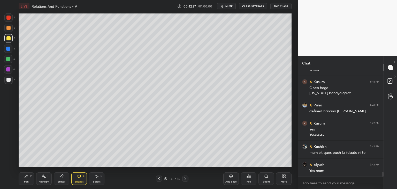
scroll to position [2406, 0]
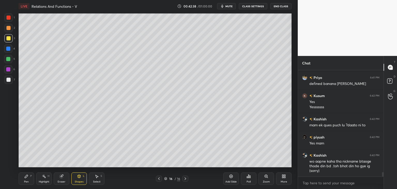
click at [8, 59] on div at bounding box center [8, 59] width 4 height 4
click at [9, 58] on div at bounding box center [8, 59] width 4 height 4
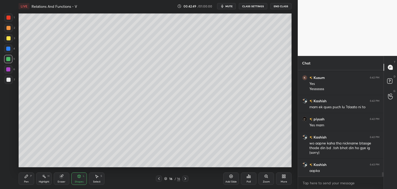
click at [8, 82] on div at bounding box center [8, 79] width 8 height 8
drag, startPoint x: 26, startPoint y: 181, endPoint x: 38, endPoint y: 168, distance: 17.5
click at [26, 181] on div "Pen" at bounding box center [26, 181] width 5 height 3
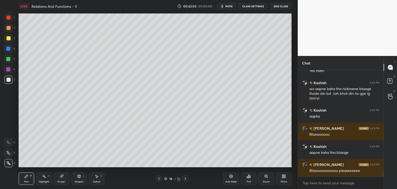
scroll to position [2497, 0]
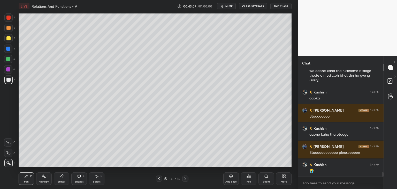
click at [9, 38] on div at bounding box center [8, 38] width 4 height 4
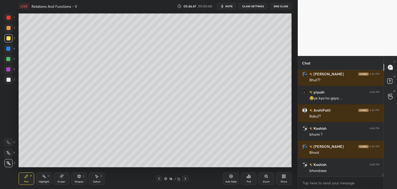
scroll to position [3271, 0]
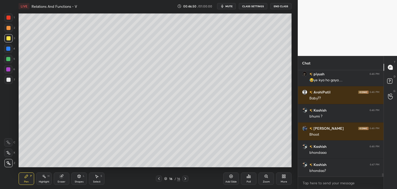
drag, startPoint x: 231, startPoint y: 182, endPoint x: 232, endPoint y: 179, distance: 3.0
click at [231, 181] on div "Add Slide" at bounding box center [230, 181] width 11 height 3
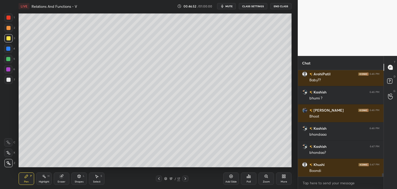
click at [8, 79] on div at bounding box center [8, 80] width 4 height 4
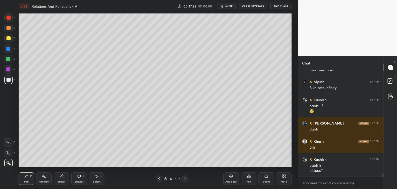
scroll to position [3499, 0]
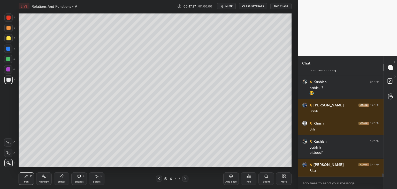
click at [95, 179] on div "Select S" at bounding box center [97, 178] width 16 height 12
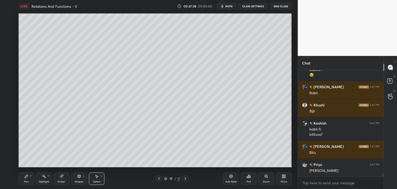
scroll to position [3535, 0]
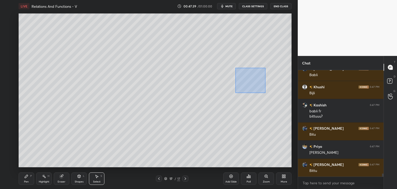
drag, startPoint x: 235, startPoint y: 68, endPoint x: 266, endPoint y: 96, distance: 41.7
click at [268, 94] on div "0 ° Undo Copy Duplicate Duplicate to new slide Delete" at bounding box center [155, 90] width 273 height 154
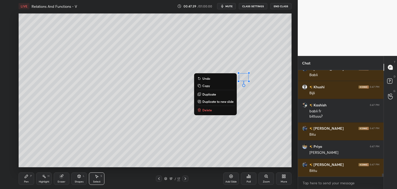
scroll to position [3553, 0]
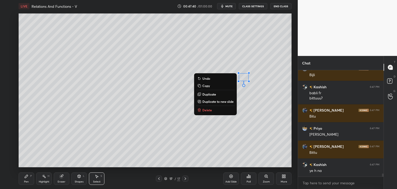
click at [204, 110] on p "Delete" at bounding box center [207, 110] width 10 height 4
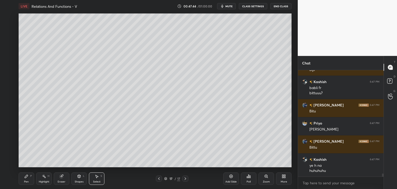
scroll to position [3563, 0]
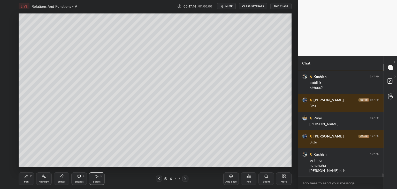
click at [25, 181] on div "Pen" at bounding box center [26, 181] width 5 height 3
click at [8, 37] on div at bounding box center [8, 38] width 4 height 4
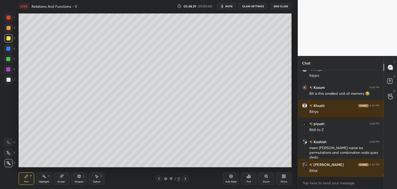
scroll to position [3849, 0]
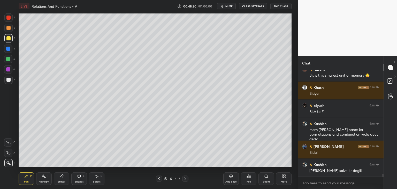
click at [157, 177] on icon at bounding box center [159, 178] width 4 height 4
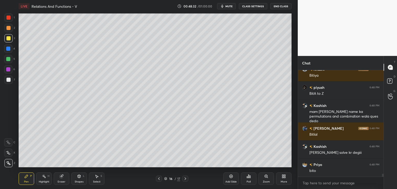
scroll to position [3886, 0]
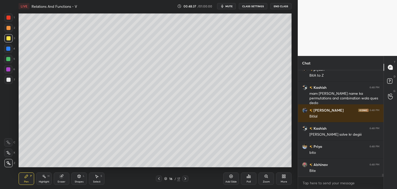
click at [186, 179] on icon at bounding box center [186, 178] width 2 height 3
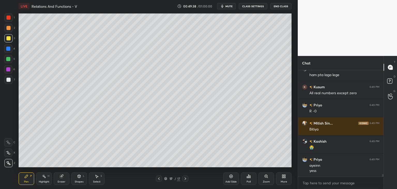
scroll to position [4149, 0]
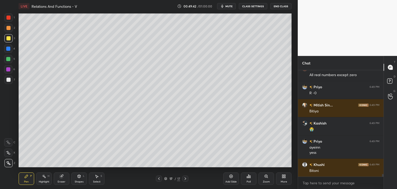
click at [229, 180] on div "Add Slide" at bounding box center [230, 181] width 11 height 3
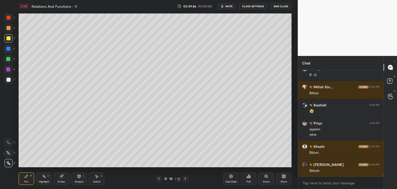
click at [8, 40] on div at bounding box center [8, 38] width 8 height 8
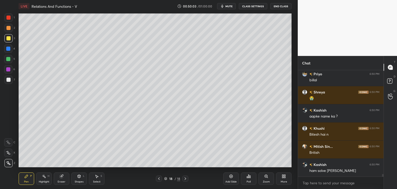
scroll to position [4366, 0]
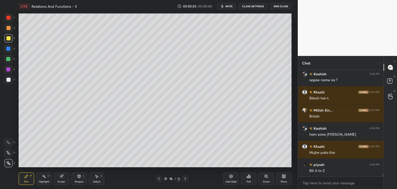
click at [7, 38] on div at bounding box center [8, 38] width 4 height 4
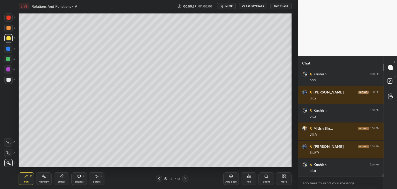
scroll to position [4492, 0]
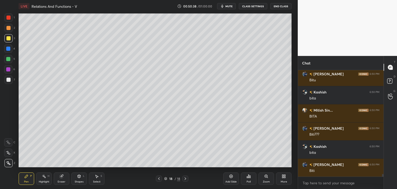
click at [96, 181] on div "Select" at bounding box center [96, 181] width 7 height 3
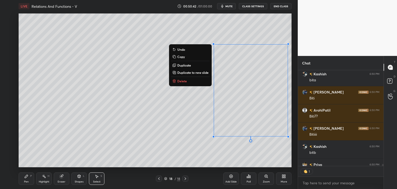
scroll to position [2, 2]
drag, startPoint x: 207, startPoint y: 40, endPoint x: 292, endPoint y: 157, distance: 144.4
click at [293, 155] on div "0 ° Undo Copy Duplicate Duplicate to new slide Delete Setting up your live clas…" at bounding box center [155, 90] width 277 height 156
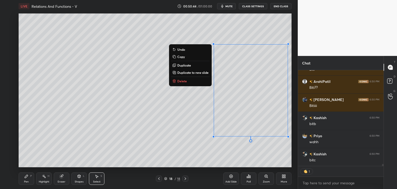
click at [178, 81] on p "Delete" at bounding box center [182, 81] width 10 height 4
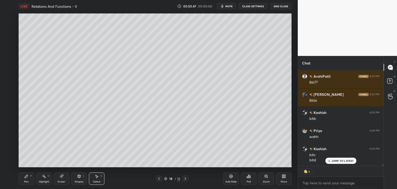
scroll to position [4616, 0]
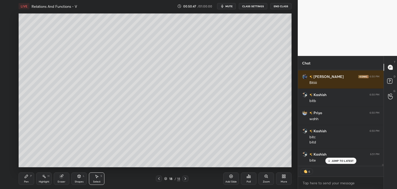
click at [24, 180] on div "Pen" at bounding box center [26, 181] width 5 height 3
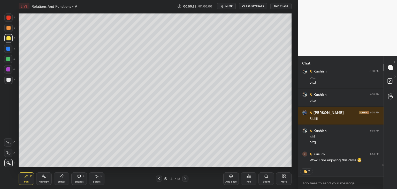
scroll to position [4694, 0]
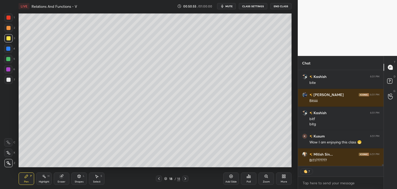
click at [338, 161] on div "[PERSON_NAME] 6:50 PM bitc bitd [PERSON_NAME] 6:51 PM bite [PERSON_NAME] 6:51 P…" at bounding box center [341, 118] width 86 height 96
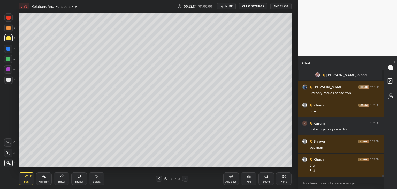
scroll to position [5156, 0]
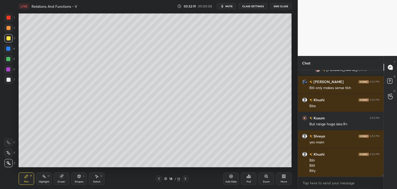
click at [76, 182] on div "Shapes" at bounding box center [79, 181] width 9 height 3
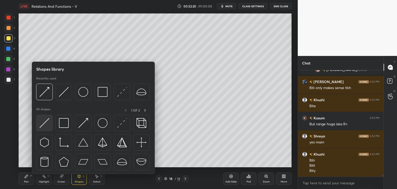
click at [42, 124] on img at bounding box center [45, 123] width 10 height 10
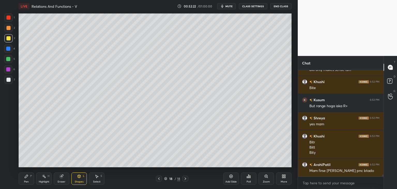
scroll to position [5192, 0]
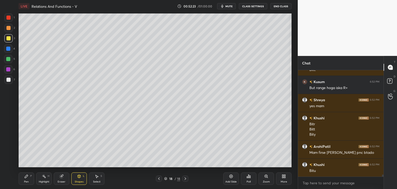
click at [28, 180] on div "Pen P" at bounding box center [27, 178] width 16 height 12
click at [9, 79] on div at bounding box center [8, 80] width 4 height 4
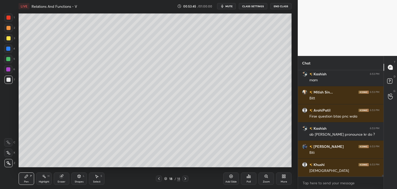
scroll to position [5770, 0]
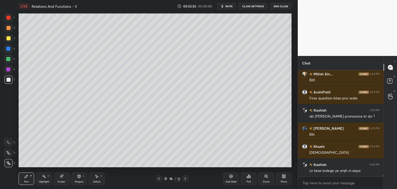
click at [231, 182] on div "Add Slide" at bounding box center [230, 181] width 11 height 3
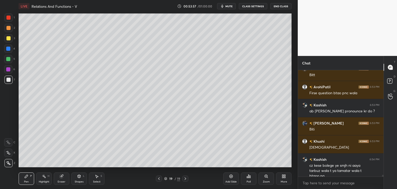
scroll to position [5780, 0]
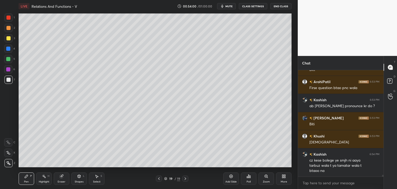
click at [8, 80] on div at bounding box center [8, 80] width 4 height 4
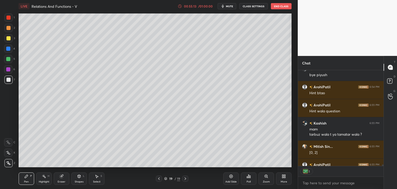
scroll to position [2, 2]
click at [7, 38] on div at bounding box center [8, 38] width 4 height 4
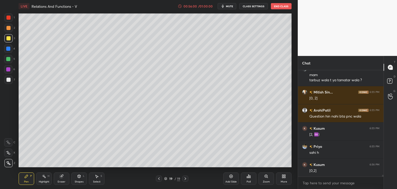
scroll to position [6076, 0]
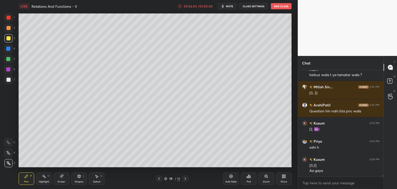
click at [76, 181] on div "Shapes" at bounding box center [79, 181] width 9 height 3
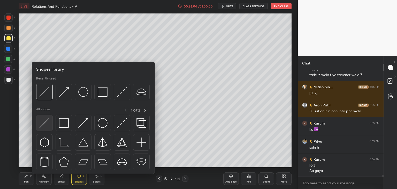
click at [43, 124] on img at bounding box center [45, 123] width 10 height 10
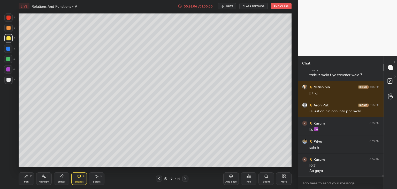
click at [24, 180] on div "Pen P" at bounding box center [27, 178] width 16 height 12
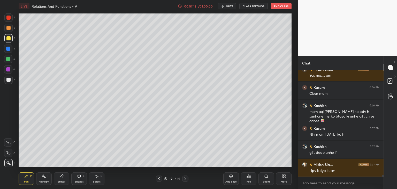
scroll to position [6218, 0]
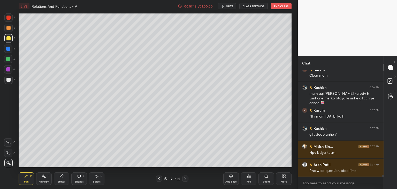
click at [235, 182] on div "Add Slide" at bounding box center [230, 181] width 11 height 3
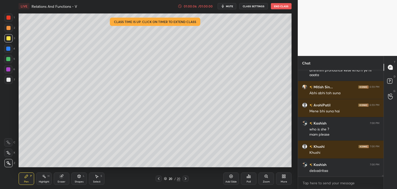
scroll to position [6668, 0]
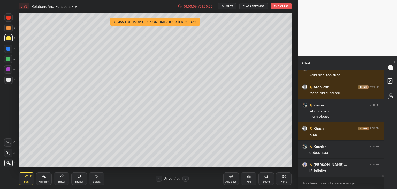
click at [277, 6] on button "End Class" at bounding box center [281, 6] width 21 height 6
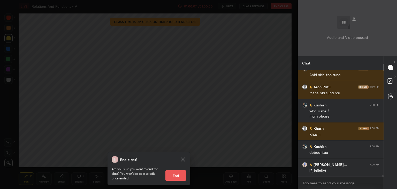
scroll to position [6695, 0]
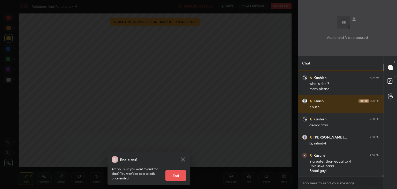
click at [177, 175] on button "End" at bounding box center [175, 175] width 21 height 10
type textarea "x"
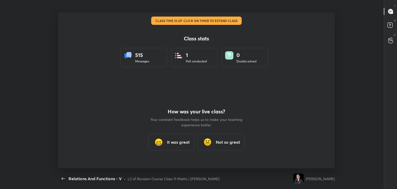
scroll to position [2, 0]
click at [182, 149] on div "It was great" at bounding box center [171, 142] width 47 height 17
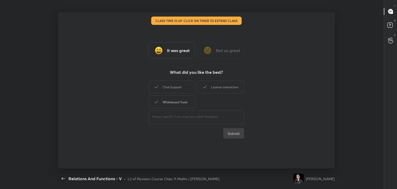
click at [166, 102] on div "Whiteboard Tools" at bounding box center [172, 101] width 47 height 13
